Goal: Feedback & Contribution: Contribute content

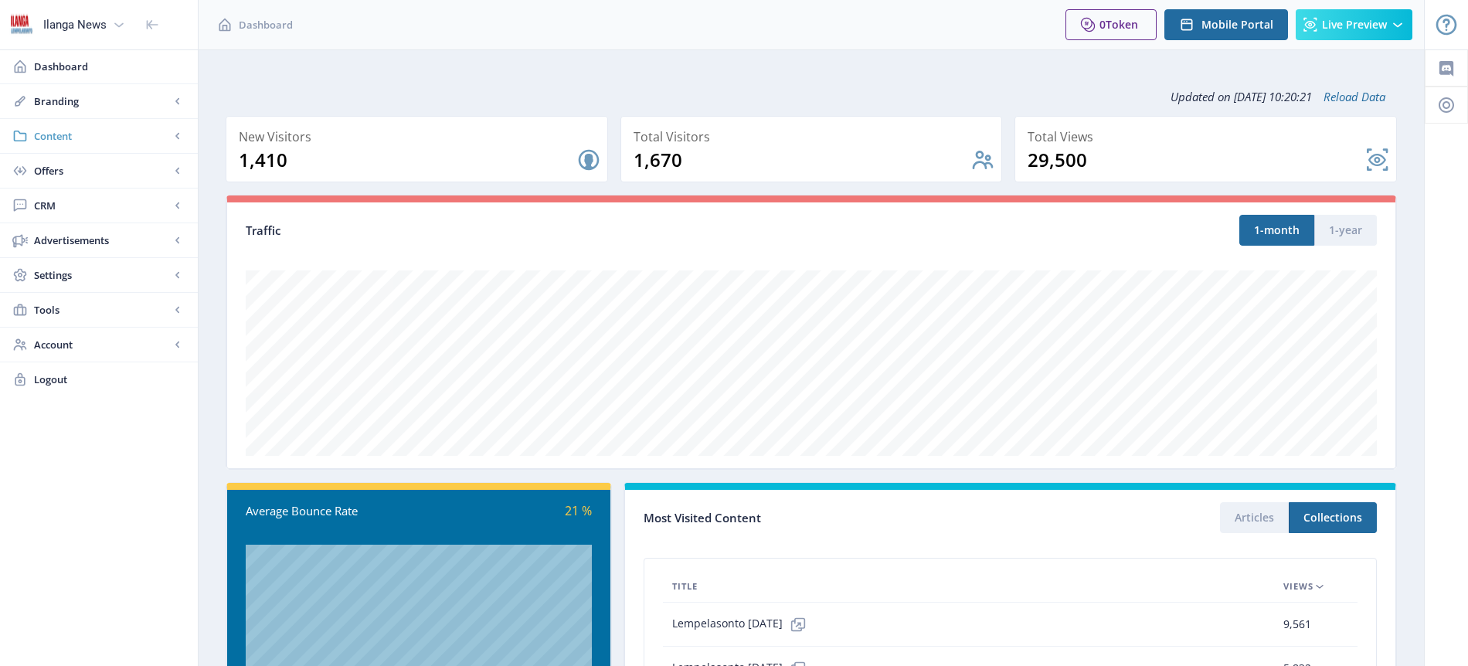
click at [77, 141] on span "Content" at bounding box center [102, 135] width 136 height 15
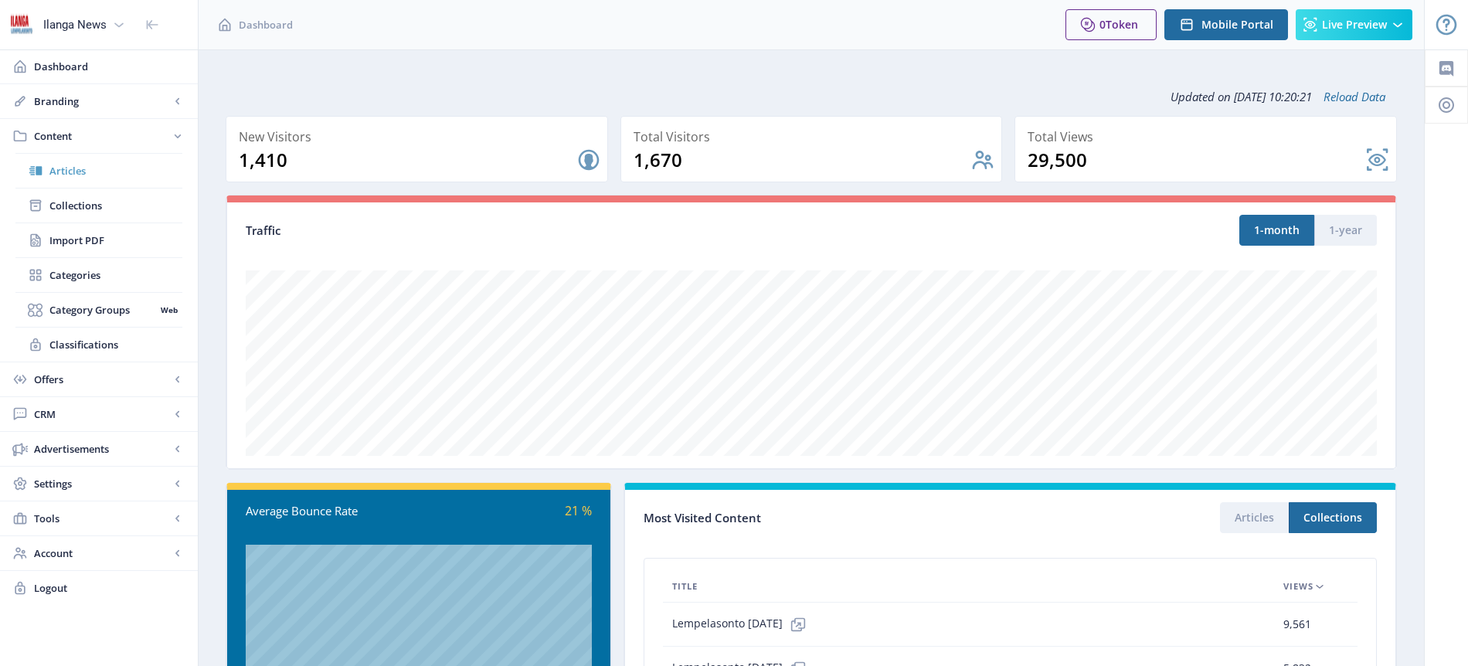
click at [81, 177] on span "Articles" at bounding box center [115, 170] width 133 height 15
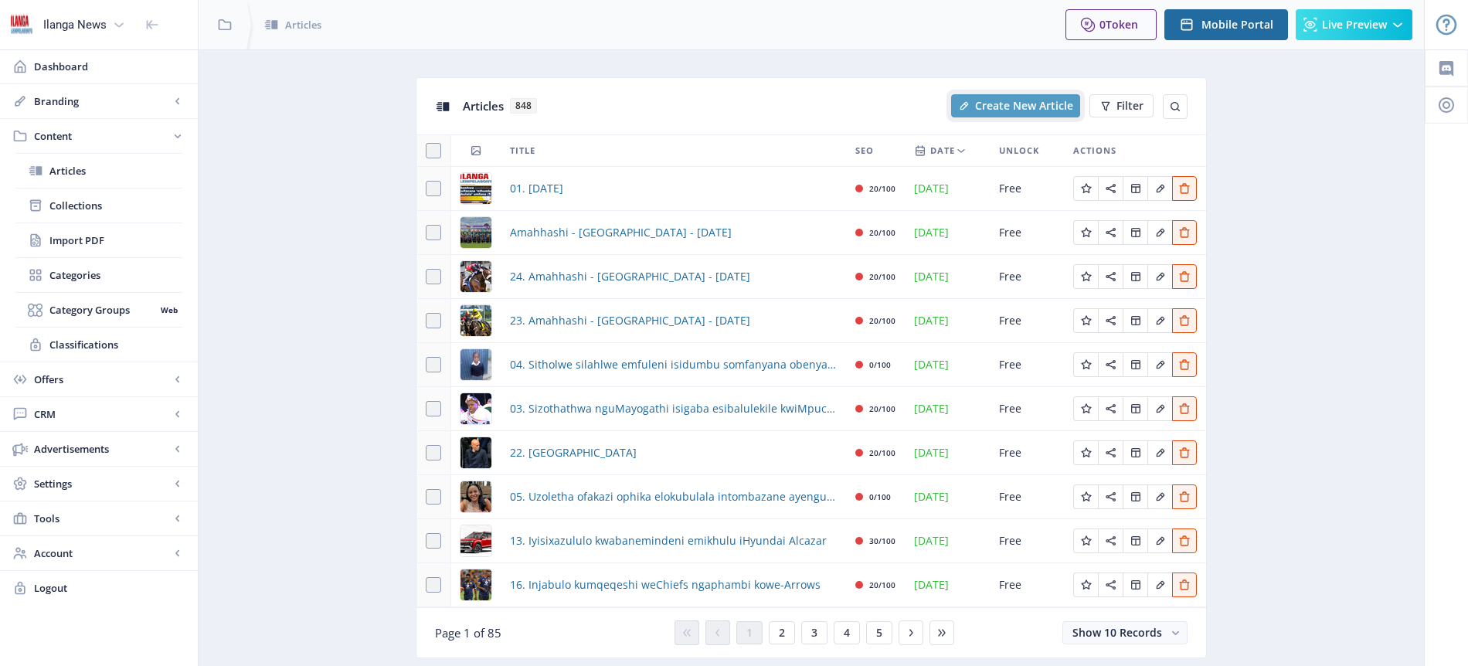
click at [1019, 109] on span "Create New Article" at bounding box center [1024, 106] width 98 height 12
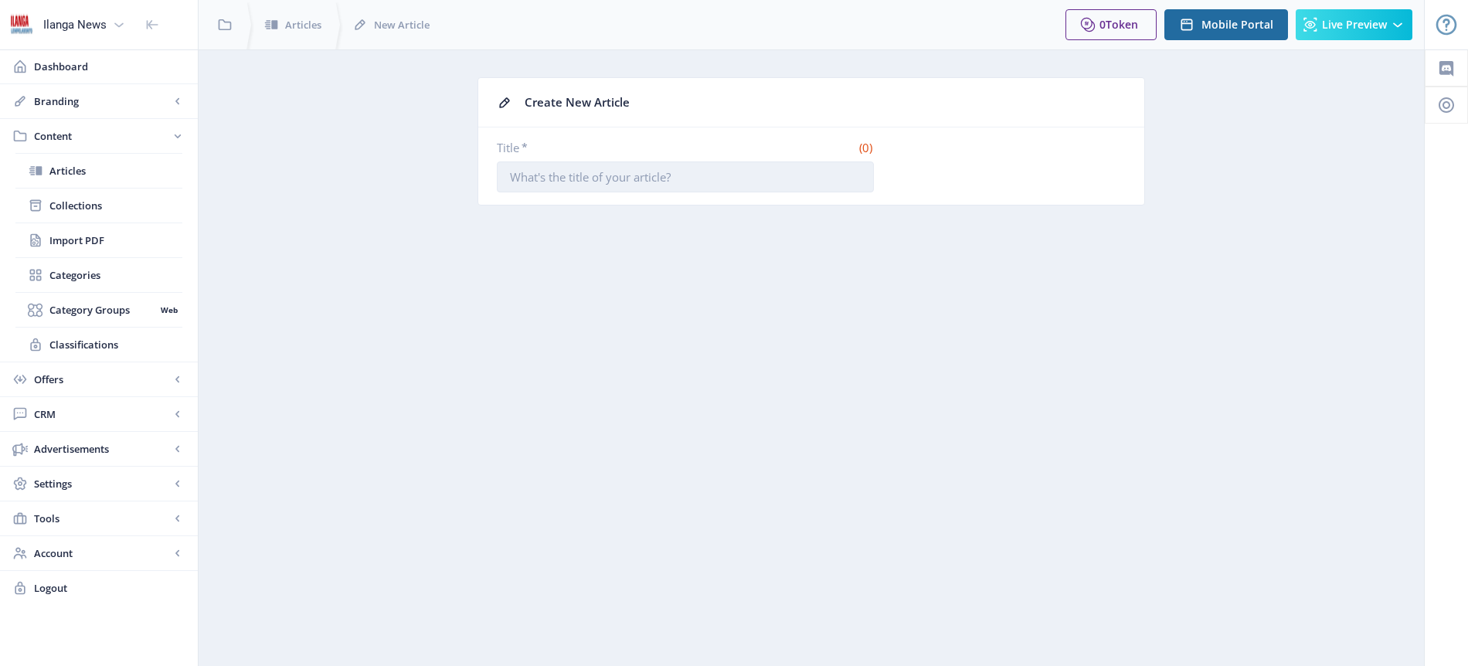
click at [645, 174] on input "Title *" at bounding box center [685, 177] width 377 height 31
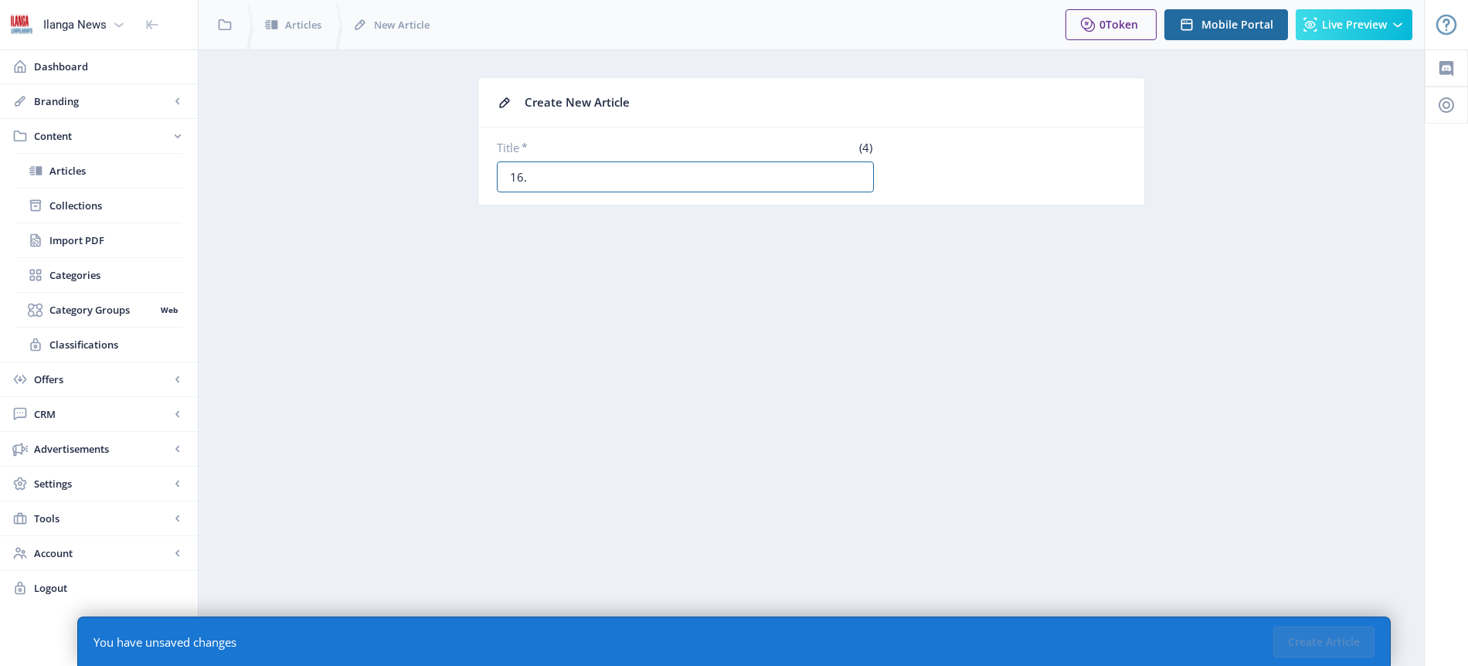
paste input "Kunconywa isibindi kumqeqeshi weBafana"
type input "16. Kunconywa isibindi kumqeqeshi weBafana"
click at [1333, 641] on button "Create Article" at bounding box center [1324, 642] width 101 height 31
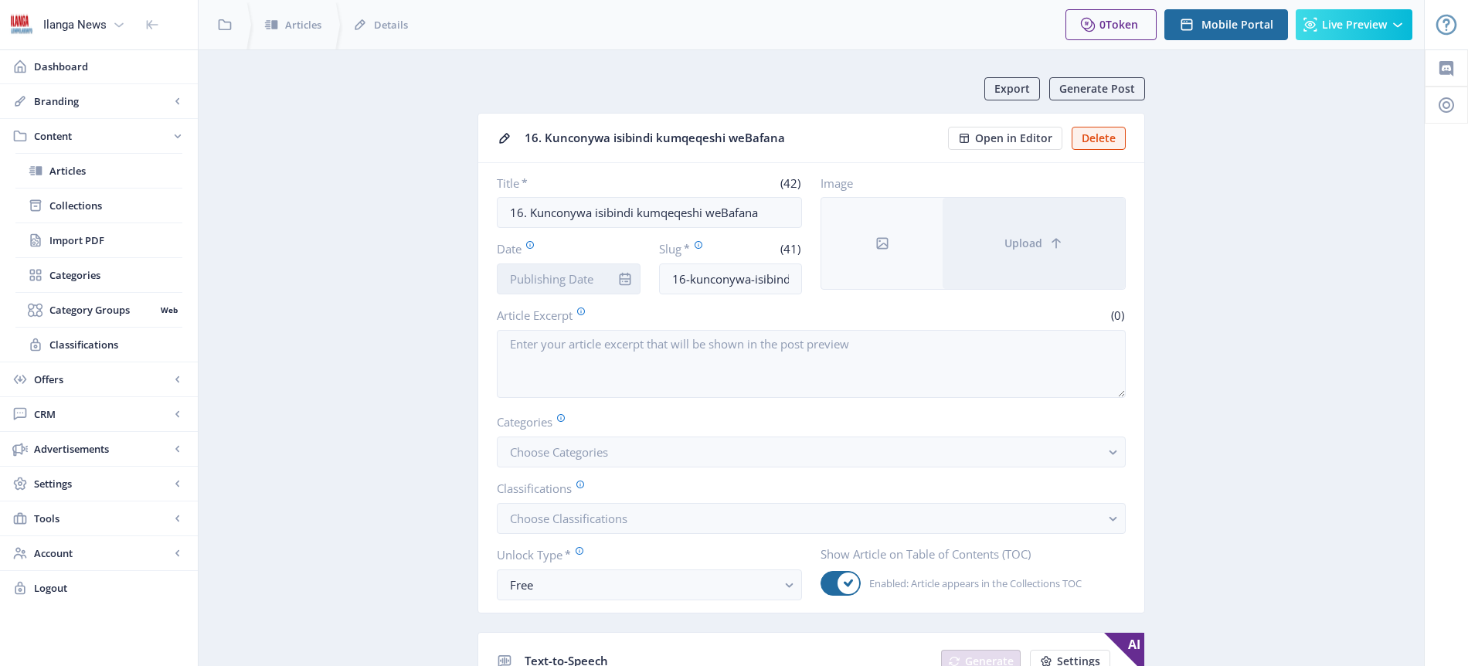
click at [558, 277] on input "Date" at bounding box center [569, 279] width 144 height 31
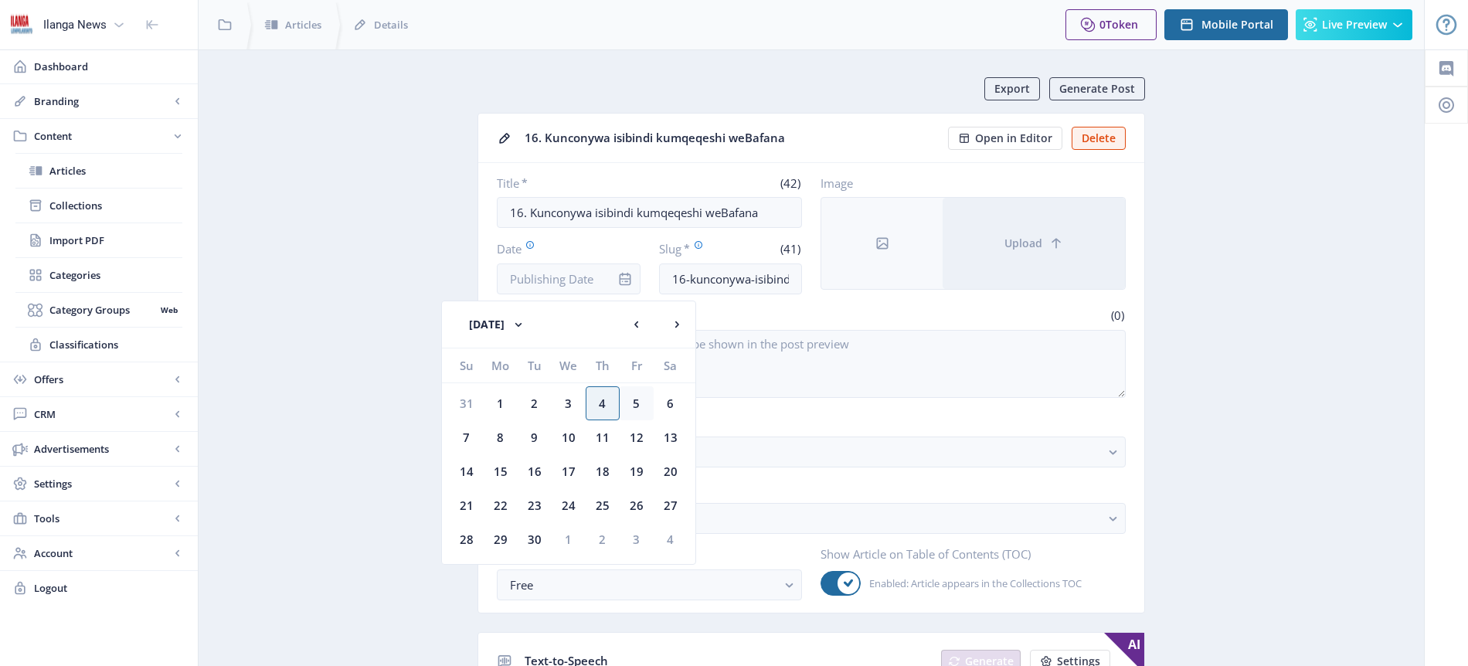
click at [636, 403] on div "5" at bounding box center [637, 403] width 34 height 34
type input "[DATE]"
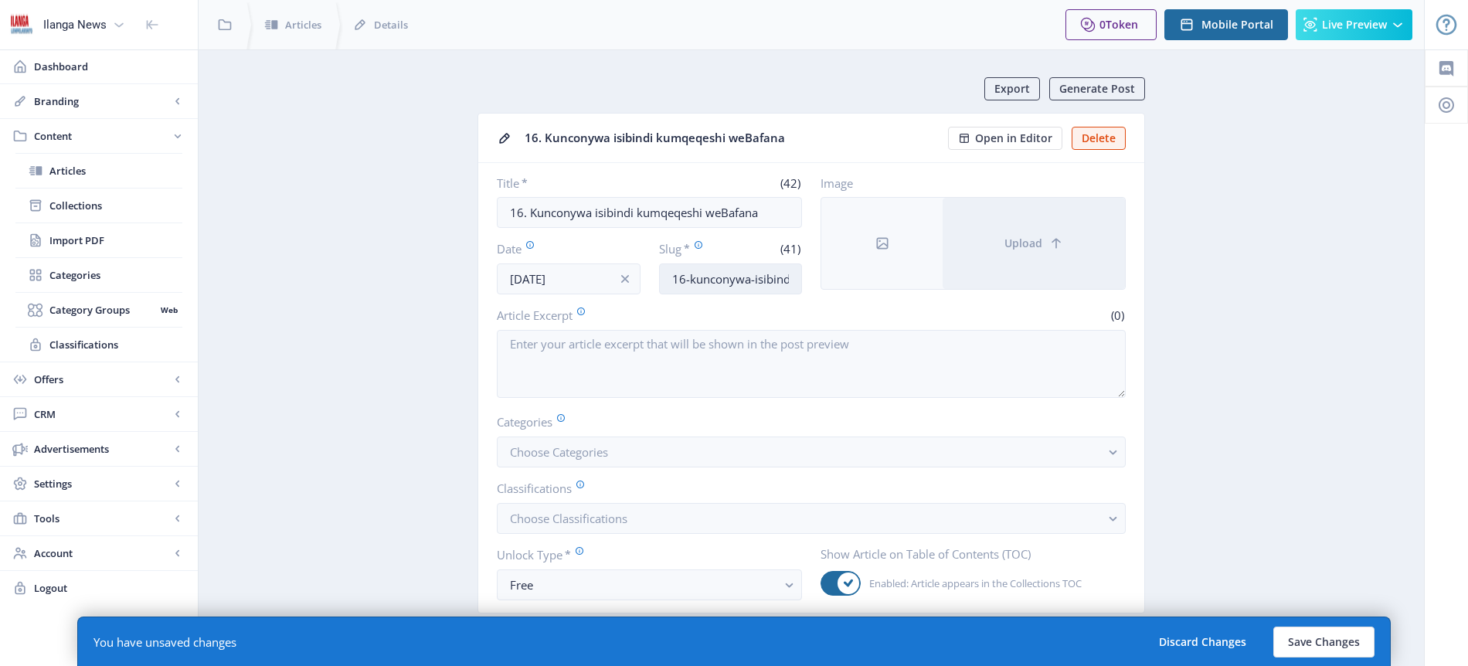
click at [731, 283] on input "16-kunconywa-isibindi-kumqeqeshi-webafana" at bounding box center [731, 279] width 144 height 31
type input "Broos-Bravery"
click at [592, 451] on span "Choose Categories" at bounding box center [559, 451] width 98 height 15
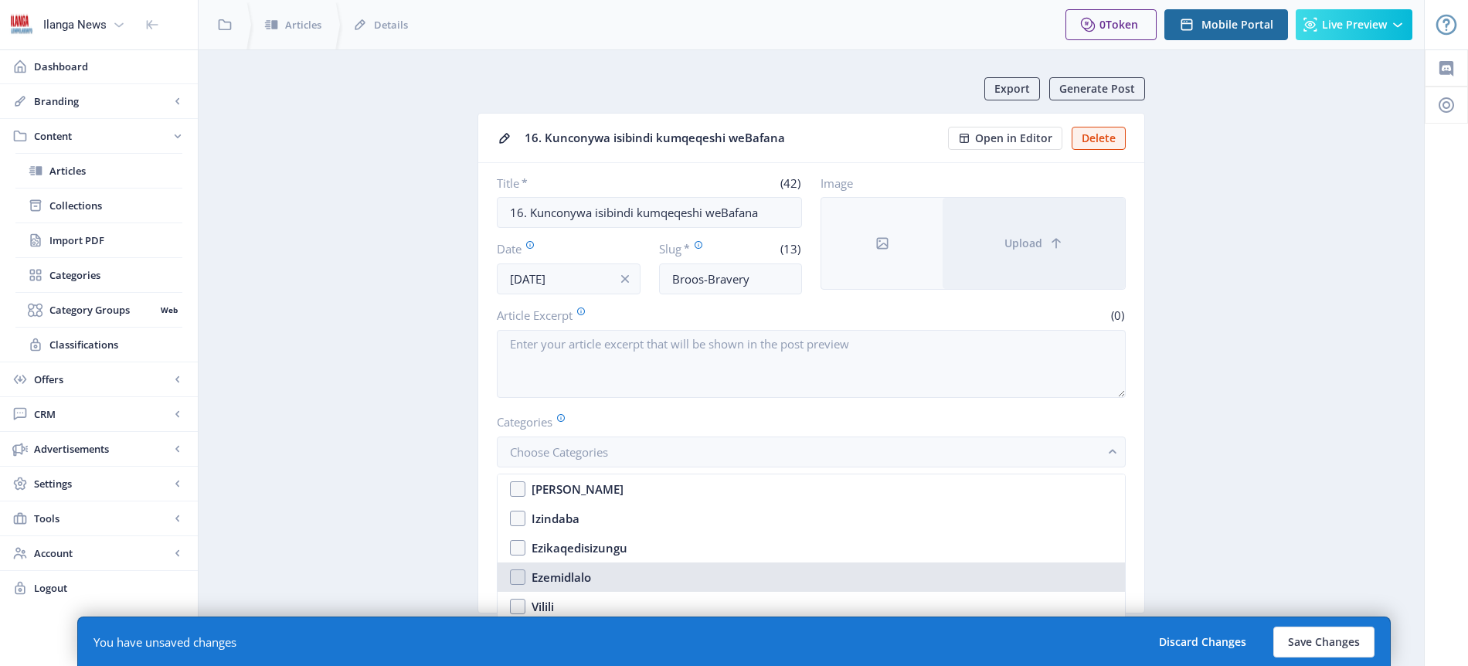
click at [568, 574] on div "Ezemidlalo" at bounding box center [562, 577] width 60 height 19
checkbox input "true"
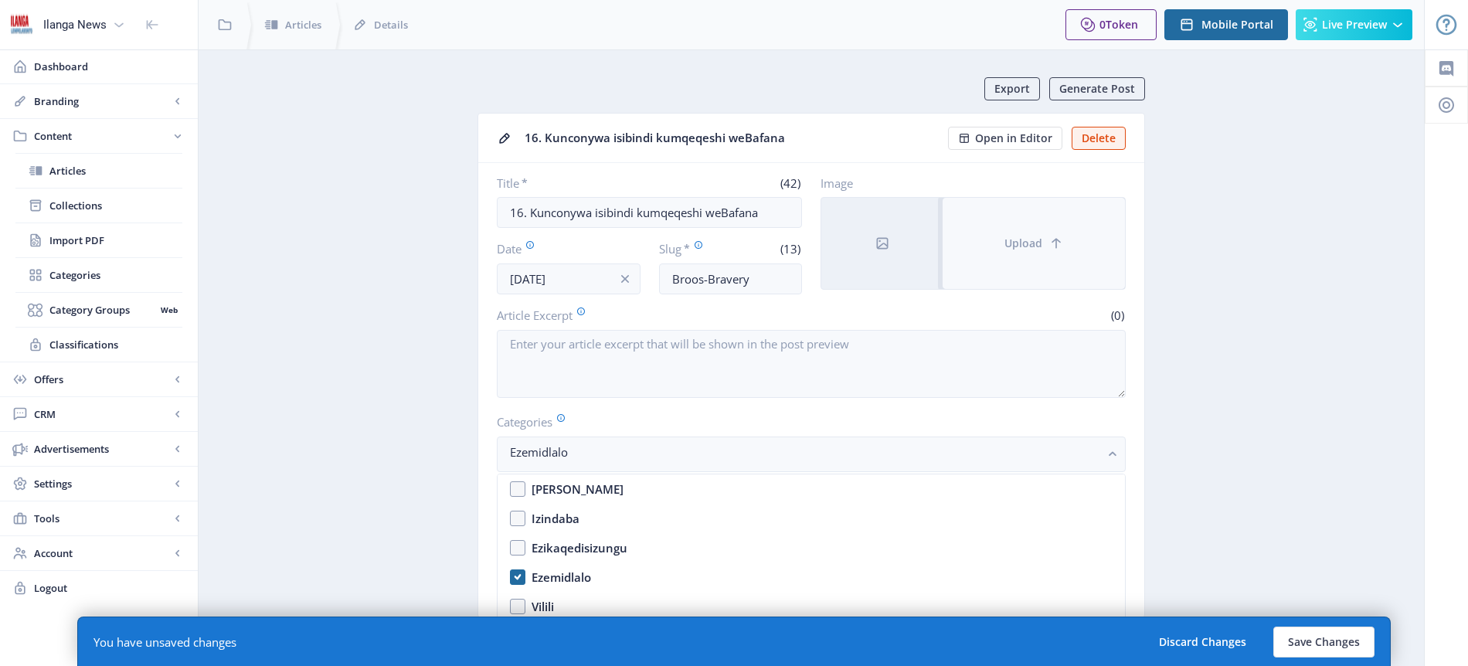
click at [1053, 241] on icon at bounding box center [1056, 243] width 9 height 10
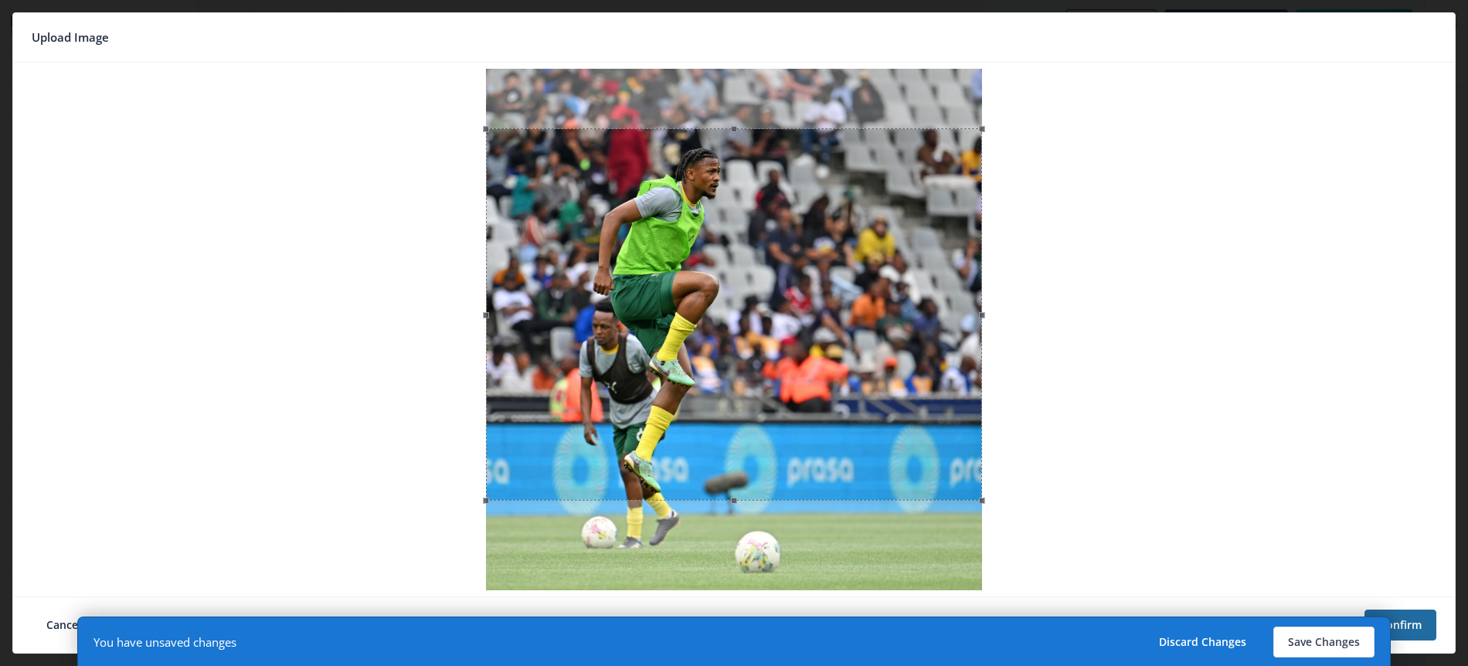
drag, startPoint x: 777, startPoint y: 254, endPoint x: 767, endPoint y: 314, distance: 60.4
click at [767, 314] on div at bounding box center [734, 314] width 496 height 373
click at [1341, 641] on button "Save Changes" at bounding box center [1324, 642] width 101 height 31
type input "broos-bravery"
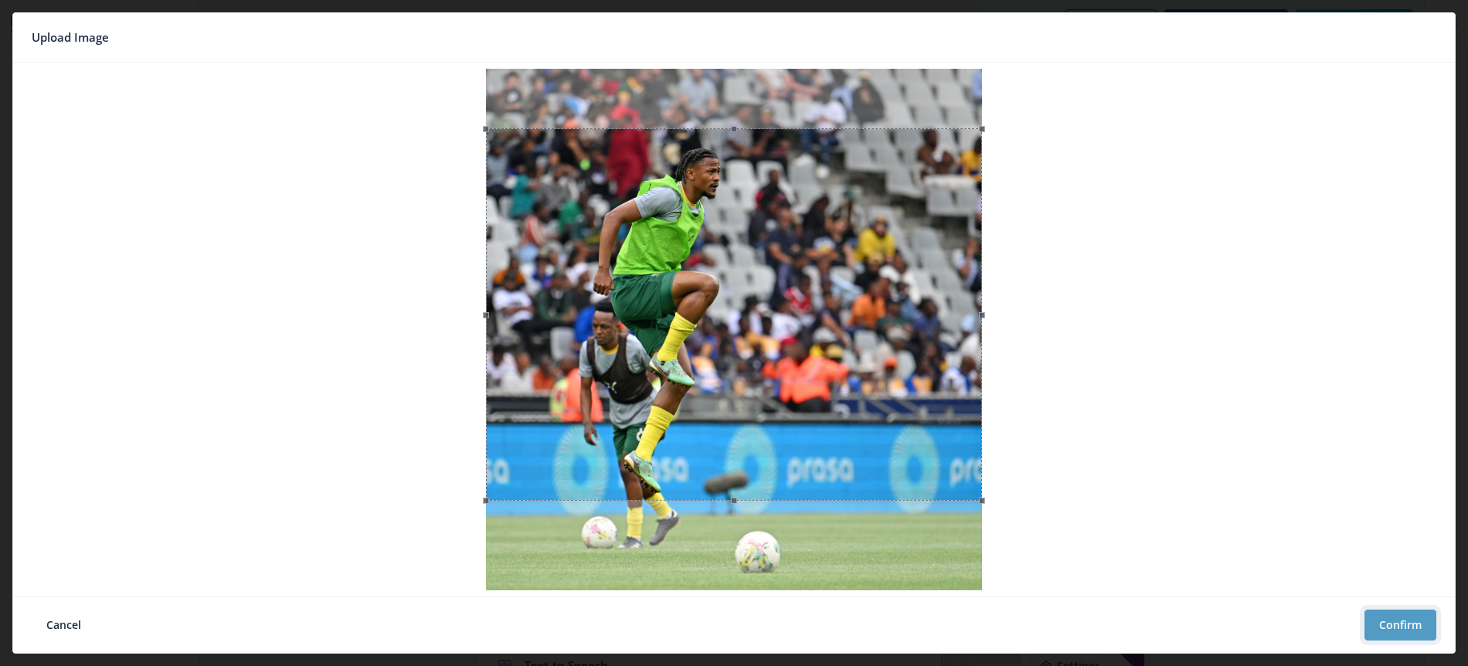
click at [1397, 624] on button "Confirm" at bounding box center [1401, 625] width 72 height 31
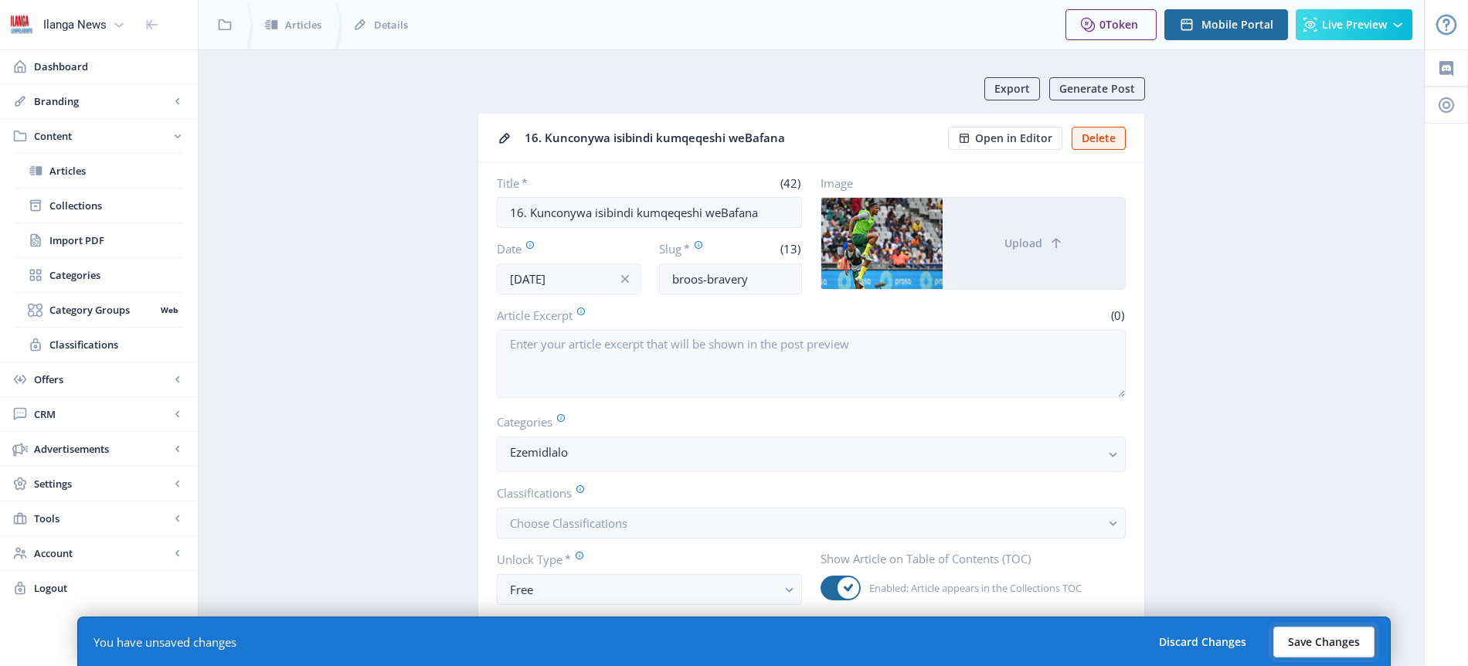
click at [1332, 646] on button "Save Changes" at bounding box center [1324, 642] width 101 height 31
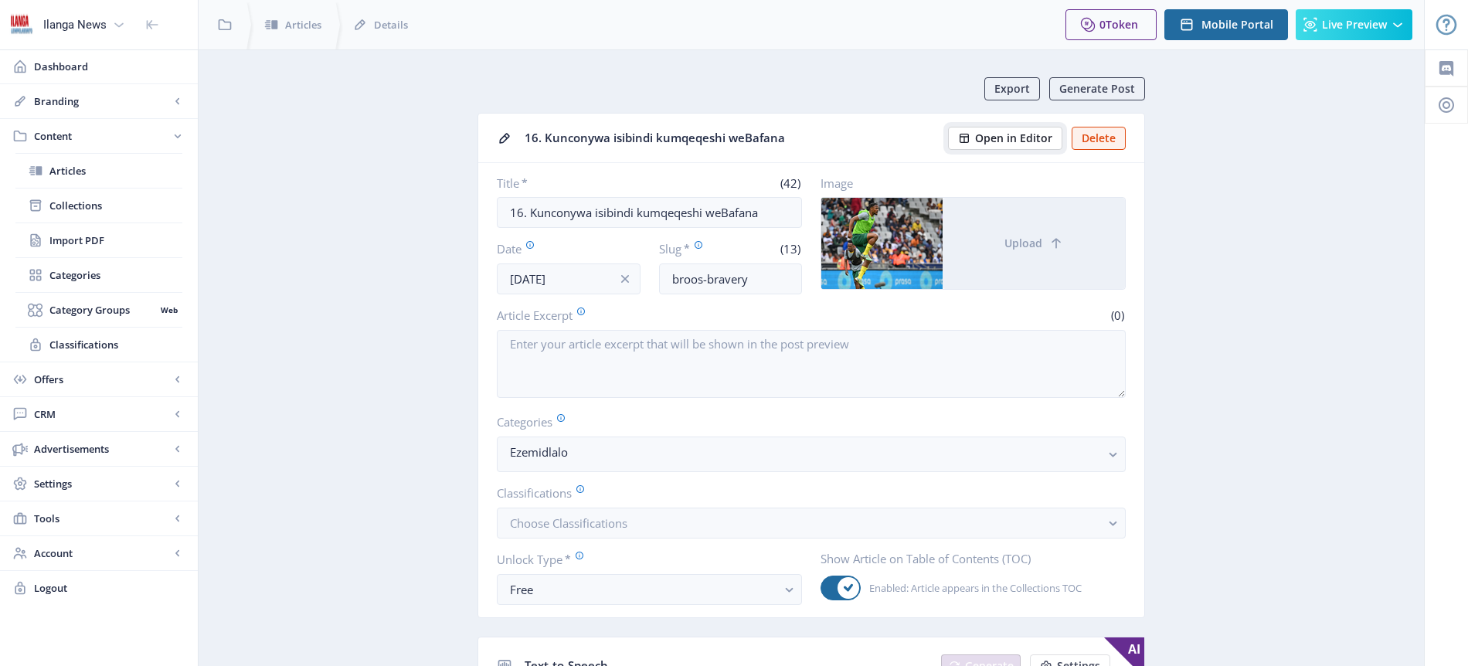
click at [1016, 143] on span "Open in Editor" at bounding box center [1013, 138] width 77 height 12
